Goal: Task Accomplishment & Management: Complete application form

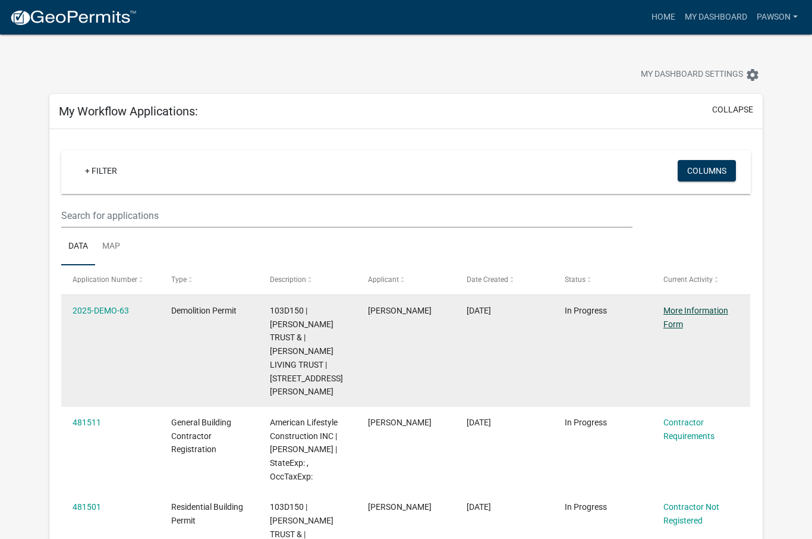
click at [684, 314] on link "More Information Form" at bounding box center [695, 317] width 65 height 23
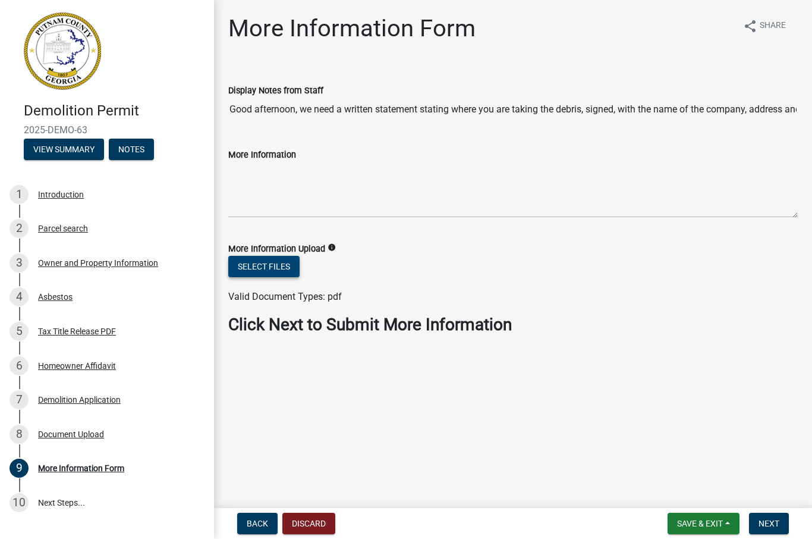
click at [276, 265] on button "Select files" at bounding box center [263, 266] width 71 height 21
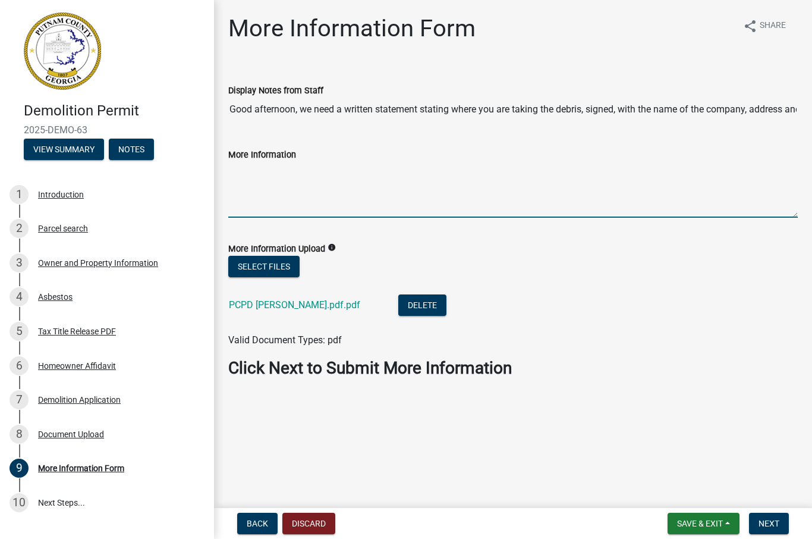
click at [320, 200] on textarea "More Information" at bounding box center [513, 190] width 570 height 56
click at [320, 200] on textarea "Please find attached letter confirming the disposal method." at bounding box center [513, 190] width 570 height 56
click at [417, 196] on textarea "Please find attached letter confirming the disposal method." at bounding box center [513, 190] width 570 height 56
type textarea "Please find attached letter confirming the disposal method."
click at [716, 520] on span "Save & Exit" at bounding box center [700, 523] width 46 height 10
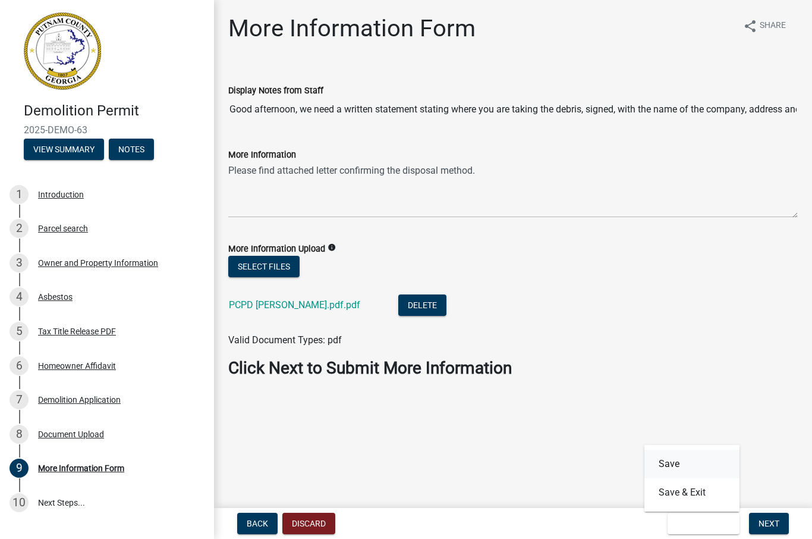
click at [679, 464] on button "Save" at bounding box center [691, 463] width 95 height 29
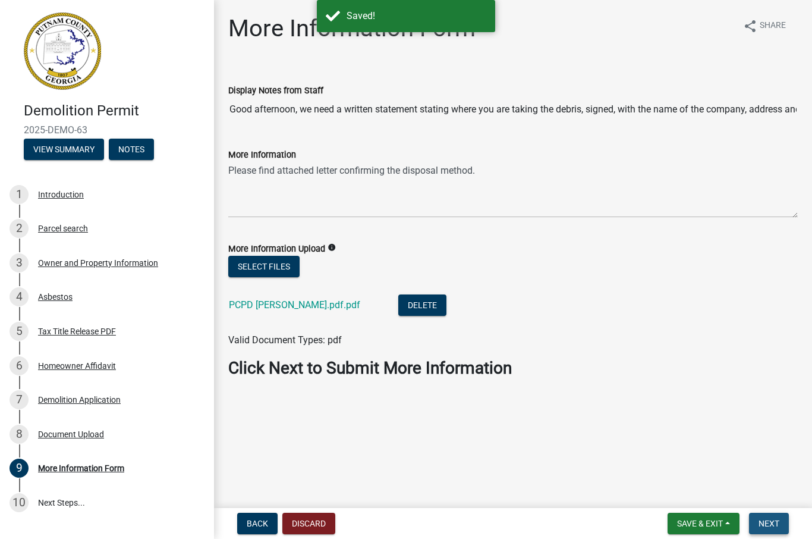
click at [774, 520] on span "Next" at bounding box center [769, 523] width 21 height 10
